Goal: Task Accomplishment & Management: Manage account settings

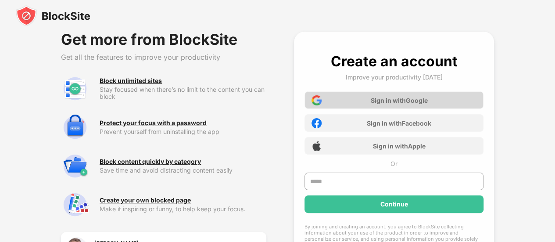
click at [406, 101] on div "Sign in with Google" at bounding box center [398, 100] width 57 height 7
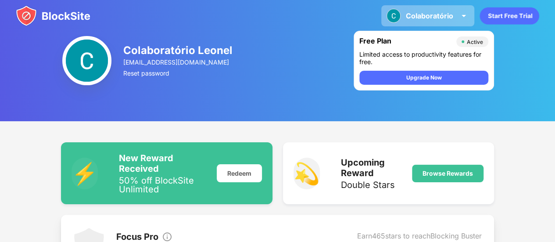
click at [434, 17] on div "Colaboratório" at bounding box center [429, 15] width 47 height 9
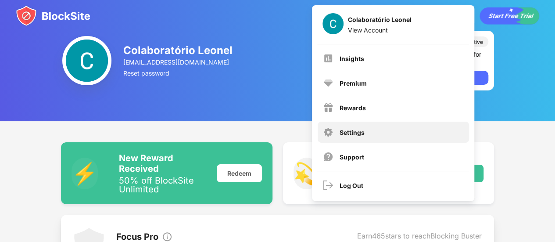
click at [357, 126] on div "Settings" at bounding box center [393, 132] width 151 height 21
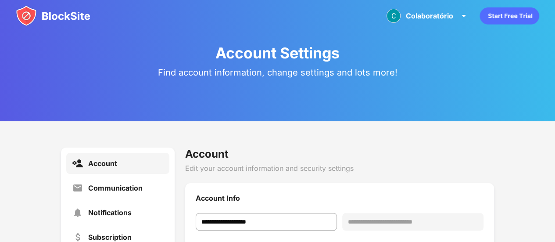
drag, startPoint x: 549, startPoint y: 28, endPoint x: 552, endPoint y: 65, distance: 37.4
click at [552, 65] on div "**********" at bounding box center [277, 137] width 555 height 274
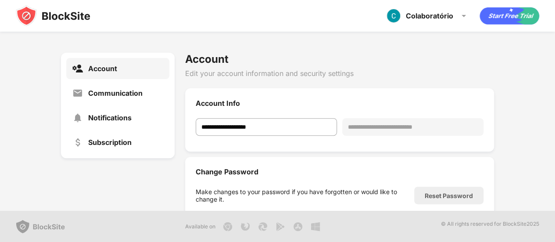
scroll to position [20, 0]
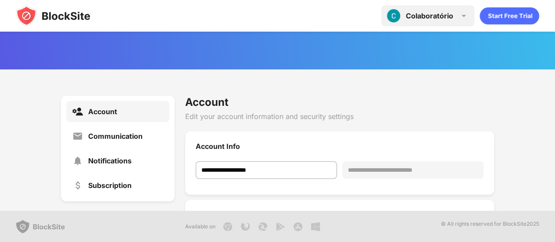
click at [429, 19] on div "Colaboratório" at bounding box center [429, 15] width 47 height 9
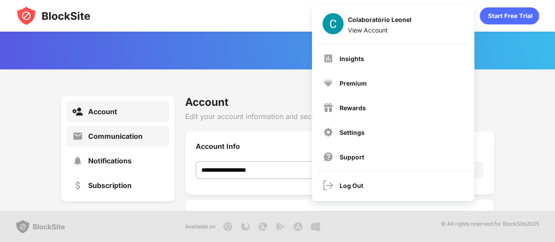
click at [108, 136] on div "Communication" at bounding box center [115, 136] width 54 height 9
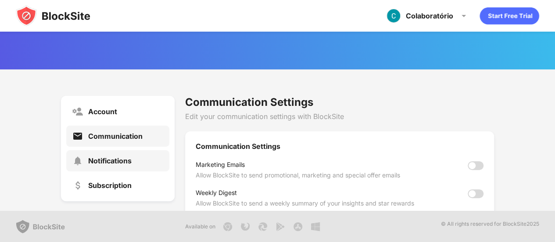
click at [104, 160] on div "Notifications" at bounding box center [109, 160] width 43 height 9
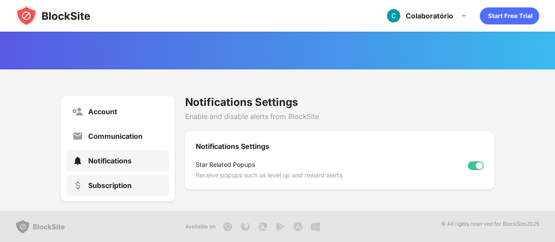
click at [106, 191] on div "Subscription" at bounding box center [117, 185] width 103 height 21
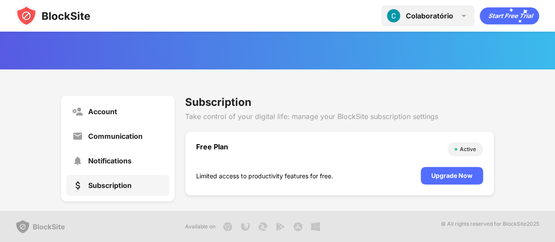
click at [444, 22] on div "Colaboratório Colaboratório [PERSON_NAME] View Account Insights Premium Rewards…" at bounding box center [427, 15] width 93 height 21
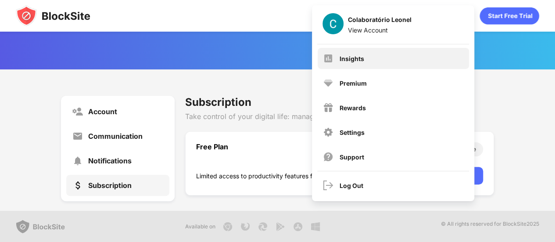
click at [359, 55] on div "Insights" at bounding box center [352, 58] width 25 height 7
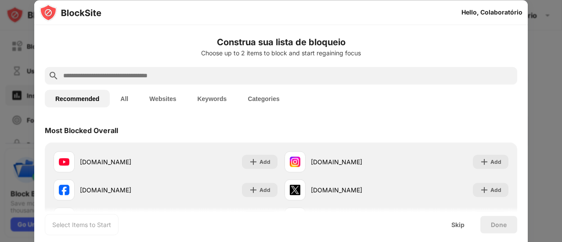
click at [208, 100] on button "Keywords" at bounding box center [211, 99] width 50 height 18
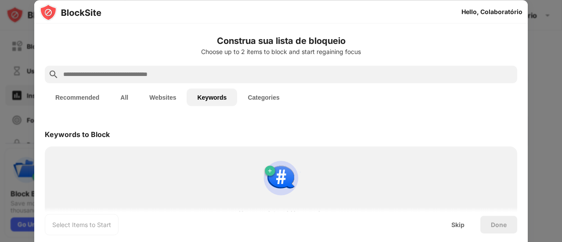
click at [162, 93] on button "Websites" at bounding box center [163, 97] width 48 height 18
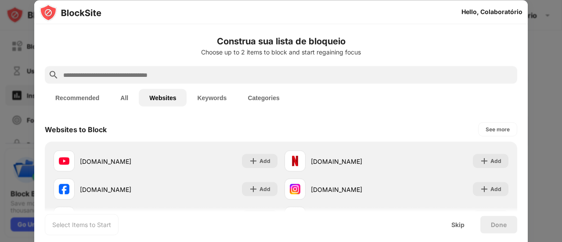
click at [219, 95] on button "Keywords" at bounding box center [211, 98] width 50 height 18
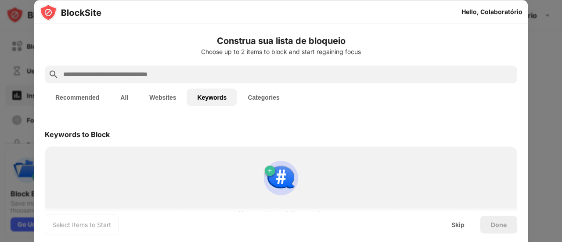
click at [205, 72] on input "text" at bounding box center [287, 74] width 451 height 11
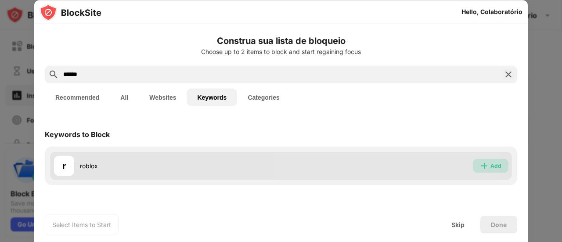
click at [498, 161] on div "Add" at bounding box center [495, 165] width 11 height 9
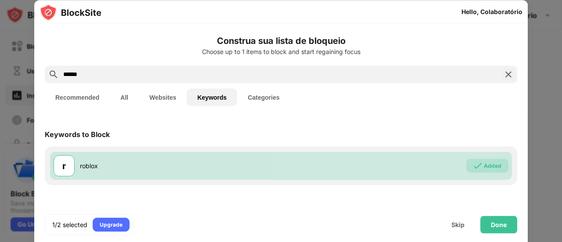
drag, startPoint x: 208, startPoint y: 77, endPoint x: 30, endPoint y: 70, distance: 177.8
click at [30, 241] on div "Hello, Colaboratório Construa sua lista de bloqueio Choose up to 1 items to blo…" at bounding box center [281, 242] width 562 height 0
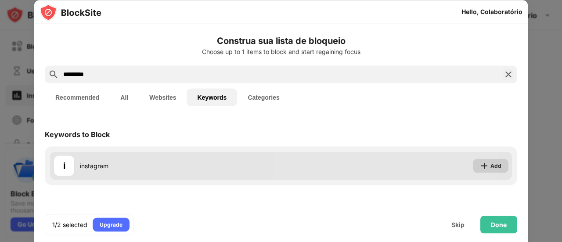
type input "*********"
click at [496, 169] on div "Add" at bounding box center [495, 165] width 11 height 9
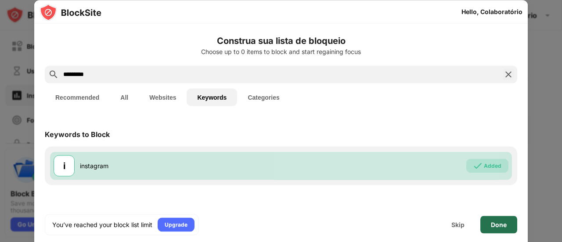
click at [494, 222] on div "Done" at bounding box center [499, 224] width 16 height 7
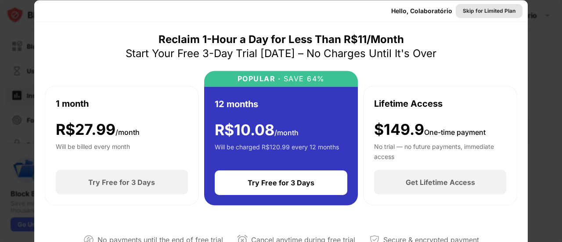
click at [490, 11] on div "Skip for Limited Plan" at bounding box center [489, 10] width 53 height 9
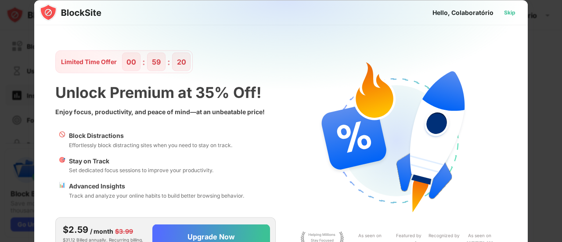
click at [511, 12] on div "Skip" at bounding box center [509, 12] width 11 height 9
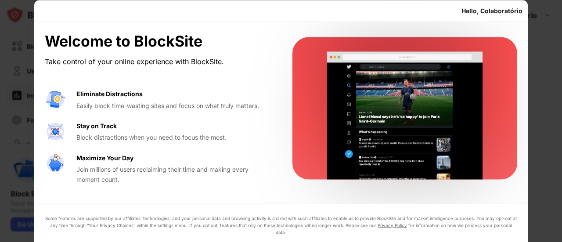
drag, startPoint x: 552, startPoint y: 50, endPoint x: 477, endPoint y: 174, distance: 144.9
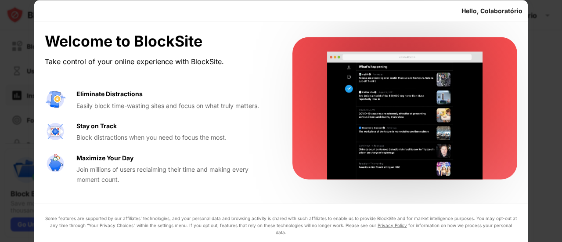
click at [492, 241] on div "Hello, Colaboratório Welcome to BlockSite Take control of your online experienc…" at bounding box center [281, 242] width 562 height 0
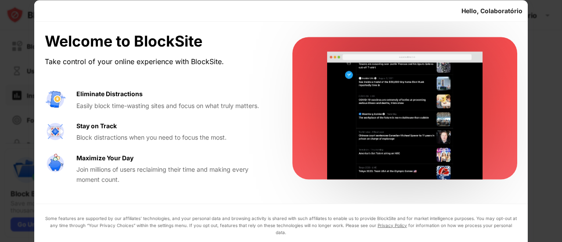
click at [449, 217] on div "Some features are supported by our affiliates’ technologies, and your personal …" at bounding box center [280, 242] width 493 height 78
click at [553, 159] on div at bounding box center [281, 121] width 562 height 242
click at [485, 225] on div "Some features are supported by our affiliates’ technologies, and your personal …" at bounding box center [281, 224] width 472 height 21
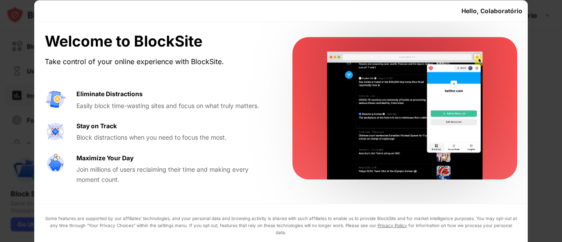
click at [489, 208] on div "Welcome to BlockSite Take control of your online experience with BlockSite. Eli…" at bounding box center [280, 151] width 493 height 259
click at [499, 14] on div "Hello, Colaboratório" at bounding box center [491, 10] width 61 height 7
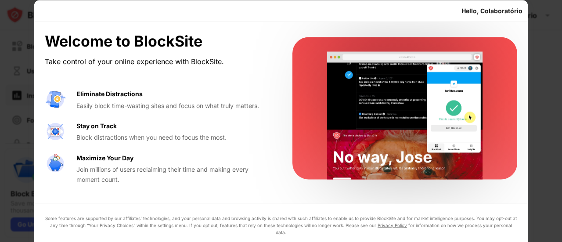
click at [211, 202] on div "Welcome to BlockSite Take control of your online experience with BlockSite. Eli…" at bounding box center [280, 151] width 493 height 259
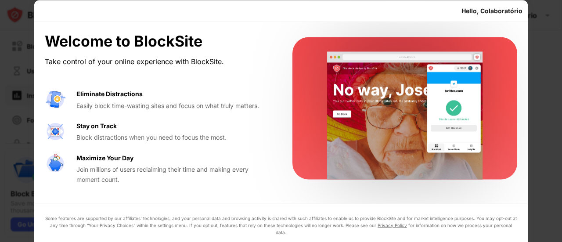
click at [211, 202] on div "Welcome to BlockSite Take control of your online experience with BlockSite. Eli…" at bounding box center [280, 151] width 493 height 259
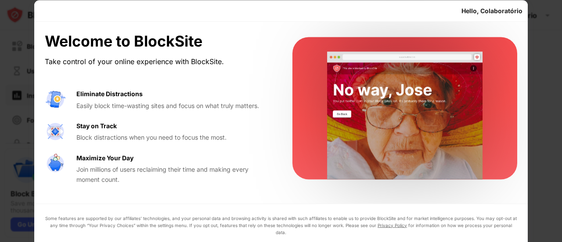
drag, startPoint x: 211, startPoint y: 202, endPoint x: 380, endPoint y: 238, distance: 172.4
click at [380, 238] on div "Welcome to BlockSite Take control of your online experience with BlockSite. Eli…" at bounding box center [280, 151] width 493 height 259
drag, startPoint x: 422, startPoint y: 237, endPoint x: 432, endPoint y: 243, distance: 11.8
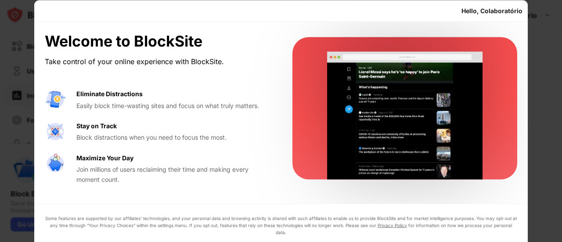
click at [432, 241] on html "Block Sites Usage Limit Insights Focus Mode Password Protection Custom Block Pa…" at bounding box center [281, 121] width 562 height 242
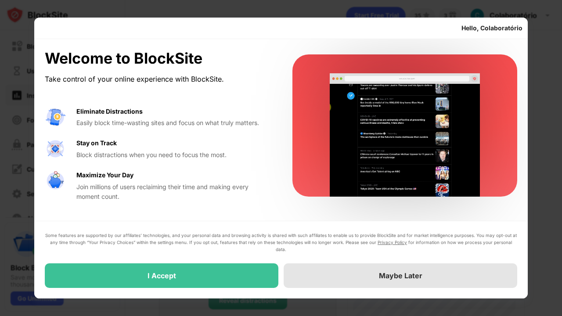
click at [398, 241] on div "Maybe Later" at bounding box center [400, 275] width 43 height 9
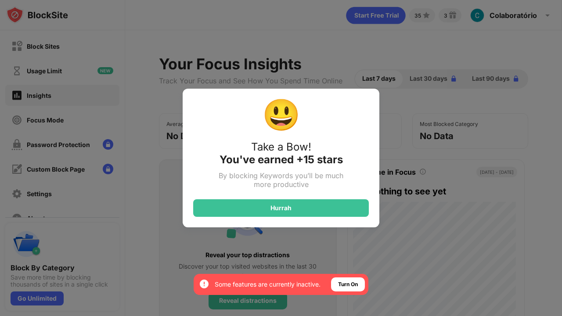
click at [431, 240] on div "😃 Take a Bow! You've earned +15 stars By blocking Keywords you’ll be much more …" at bounding box center [281, 158] width 562 height 316
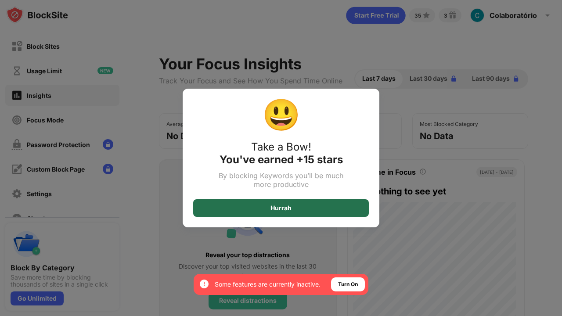
click at [356, 209] on div "Hurrah" at bounding box center [281, 208] width 176 height 18
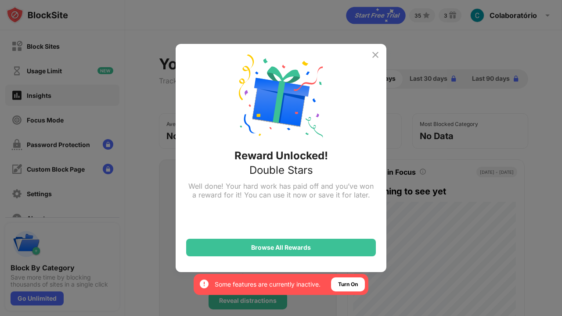
click at [375, 54] on img at bounding box center [375, 55] width 11 height 11
